Goal: Task Accomplishment & Management: Complete application form

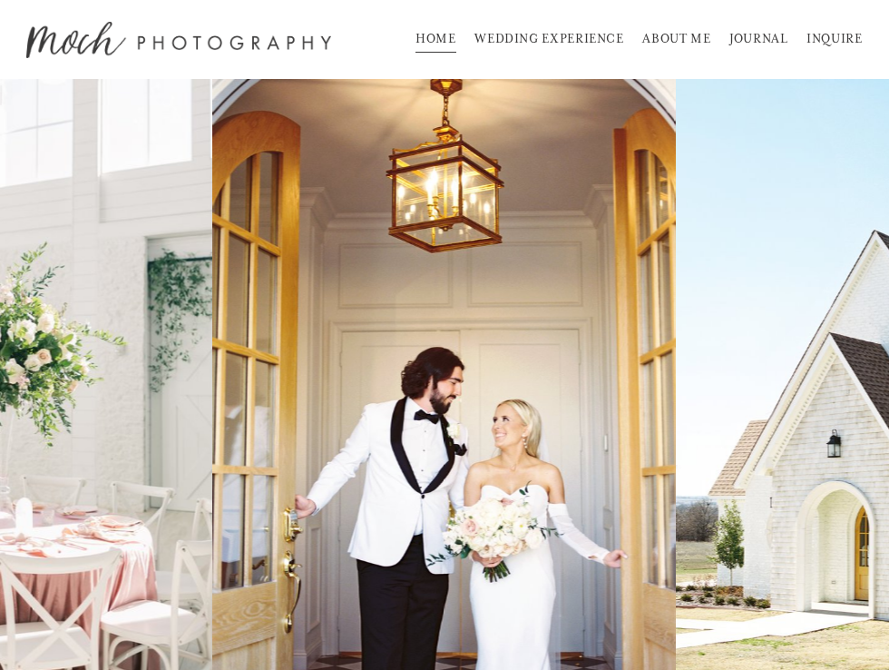
click at [824, 33] on link "INQUIRE" at bounding box center [834, 39] width 55 height 29
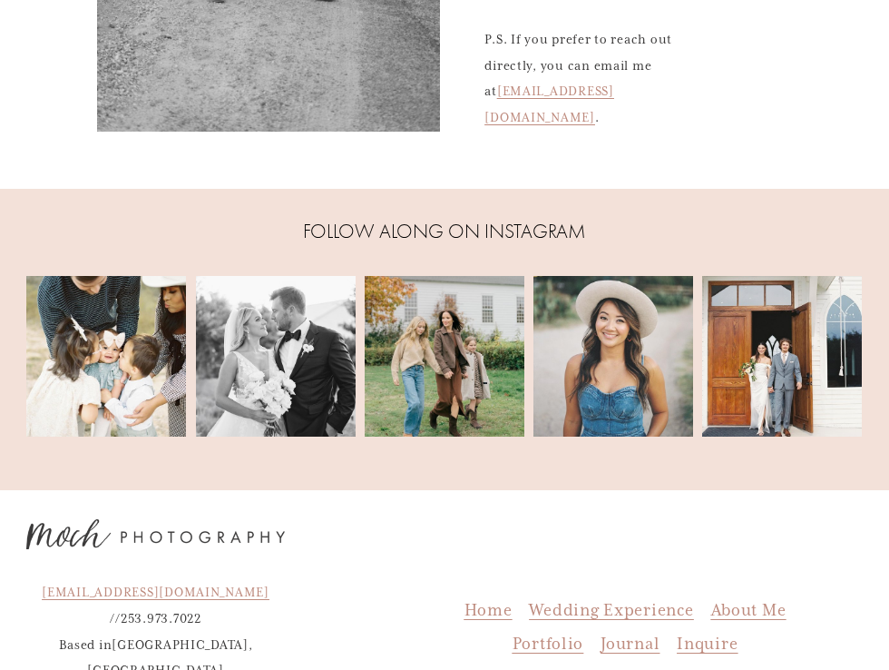
scroll to position [670, 0]
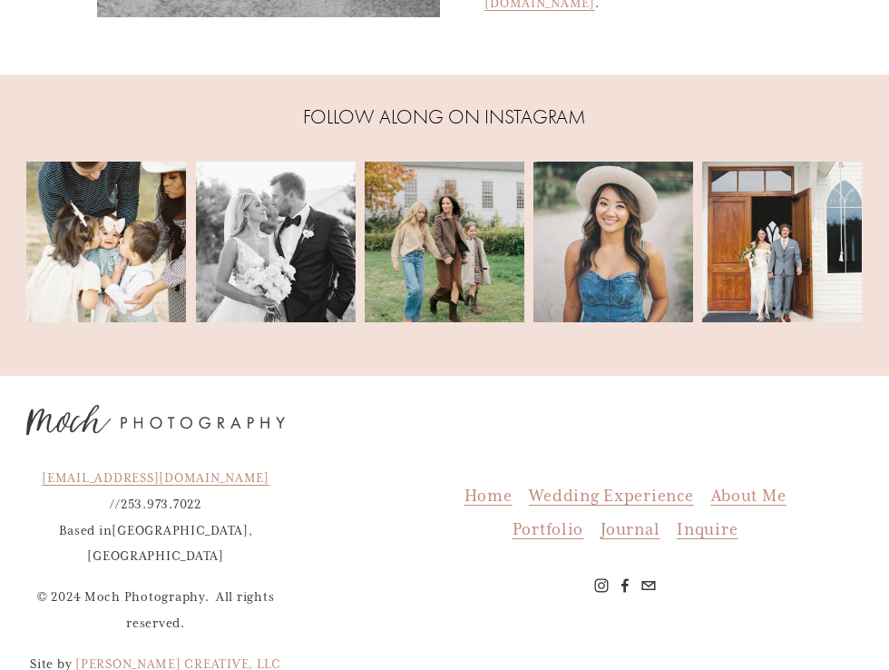
click at [629, 519] on span "Journal" at bounding box center [630, 529] width 59 height 20
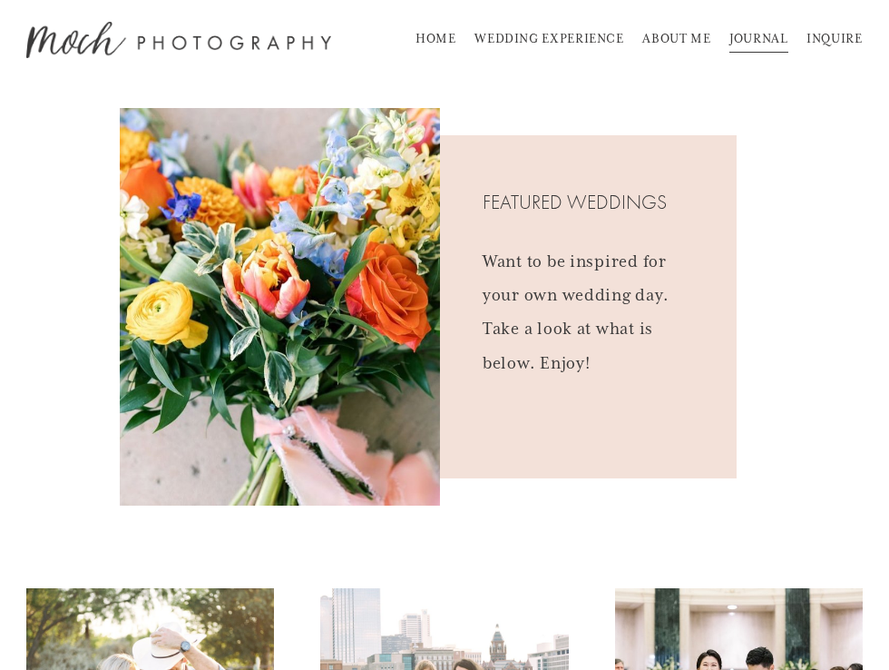
click at [839, 39] on link "INQUIRE" at bounding box center [834, 39] width 55 height 29
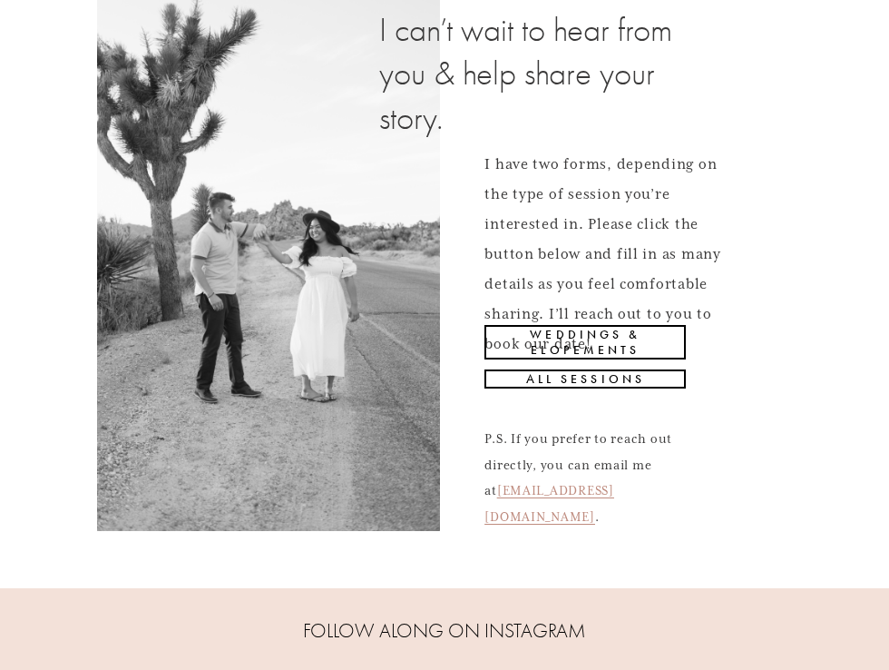
scroll to position [166, 0]
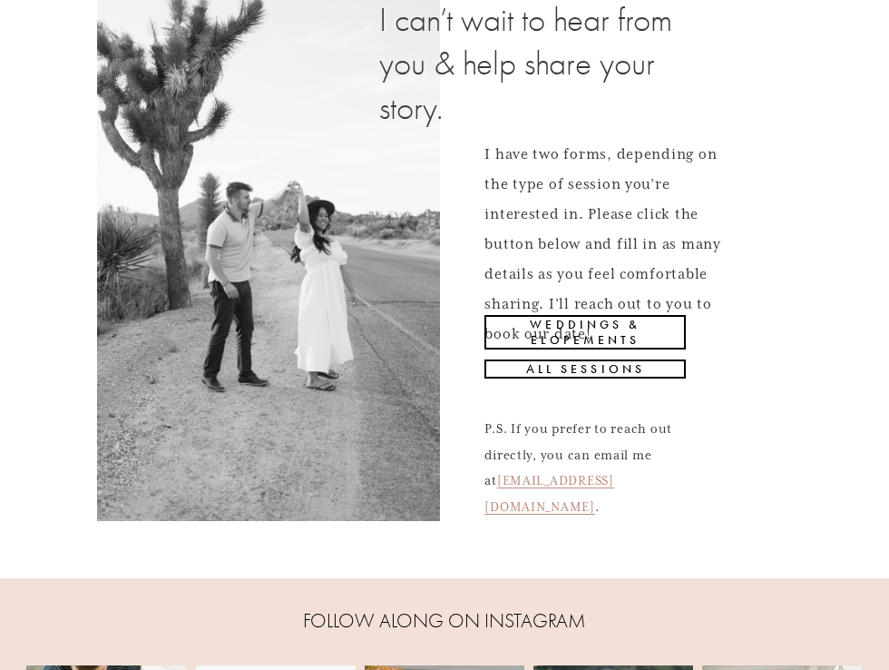
click at [590, 368] on link "All Sessions" at bounding box center [585, 368] width 201 height 19
